Goal: Transaction & Acquisition: Subscribe to service/newsletter

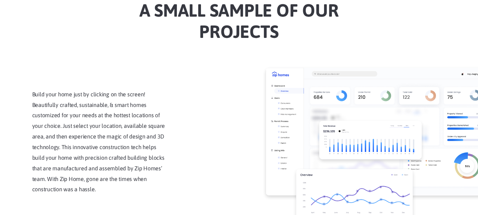
scroll to position [638, 0]
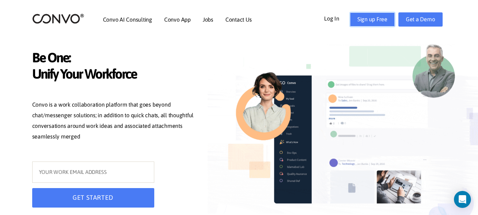
click at [365, 18] on link "Sign up Free" at bounding box center [372, 19] width 45 height 14
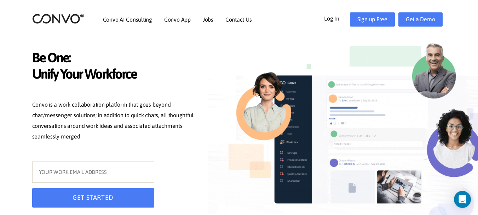
click at [338, 17] on link "Log In" at bounding box center [337, 17] width 26 height 11
